Goal: Navigation & Orientation: Find specific page/section

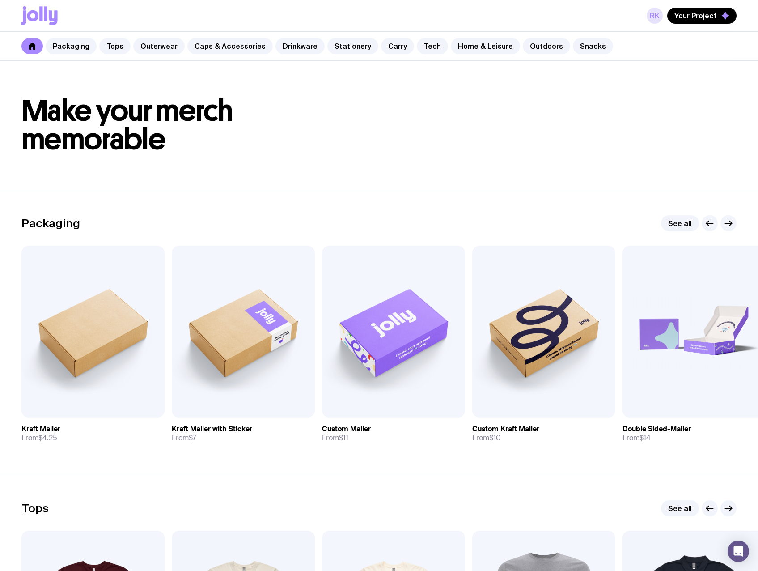
click at [655, 15] on link "RK" at bounding box center [655, 16] width 16 height 16
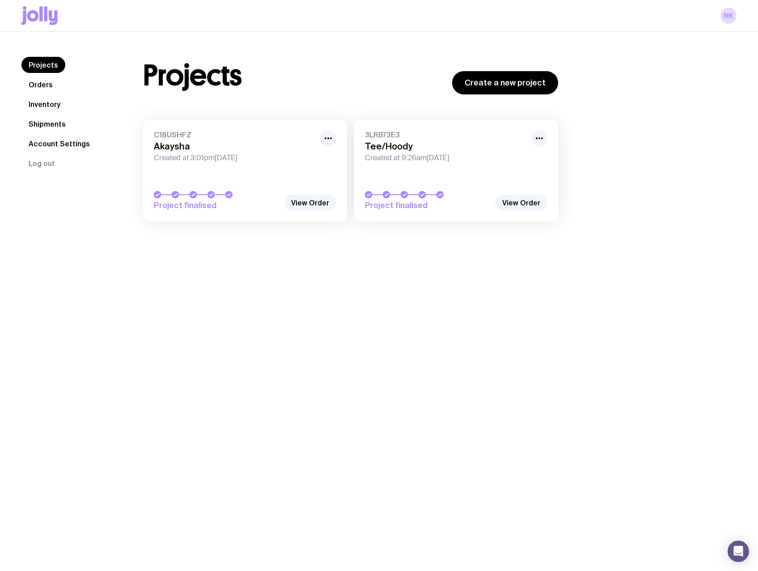
click at [48, 88] on link "Orders" at bounding box center [40, 84] width 38 height 16
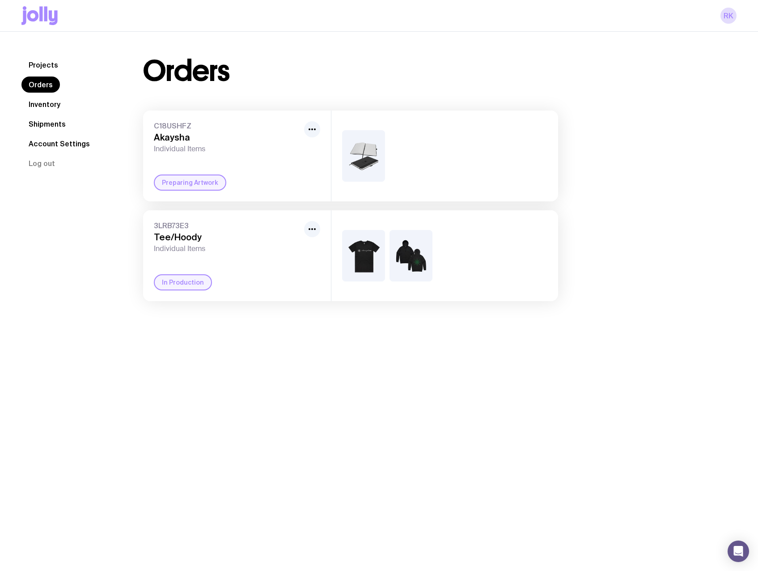
click at [48, 106] on link "Inventory" at bounding box center [44, 104] width 46 height 16
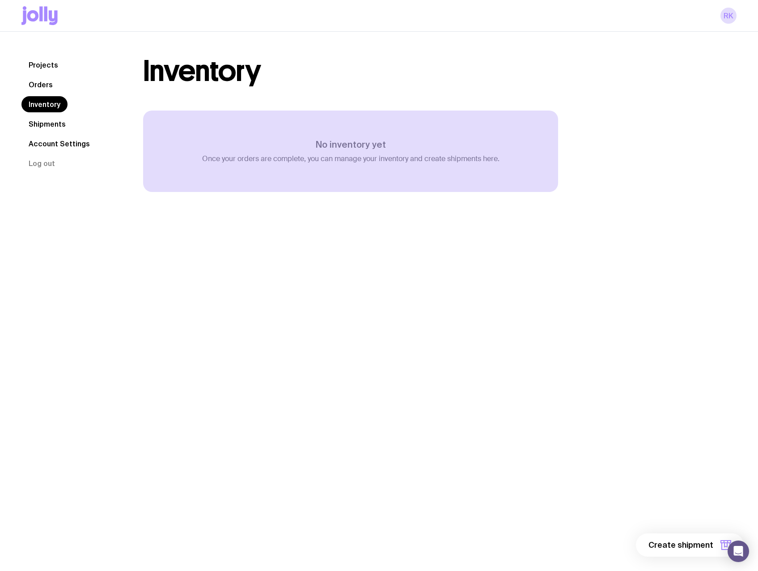
click at [40, 85] on link "Orders" at bounding box center [40, 84] width 38 height 16
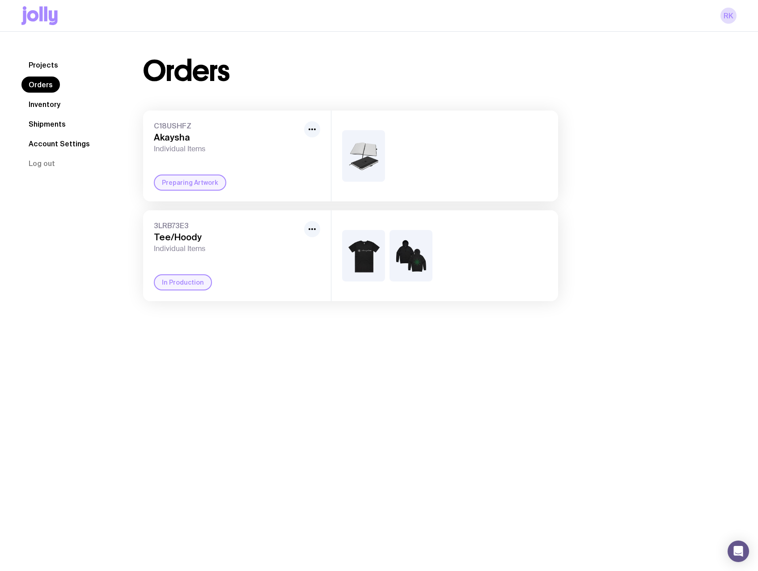
click at [38, 61] on link "Projects" at bounding box center [43, 65] width 44 height 16
